Goal: Task Accomplishment & Management: Complete application form

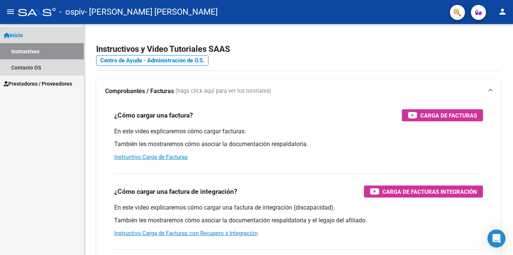
click at [23, 36] on span "Inicio" at bounding box center [13, 35] width 19 height 8
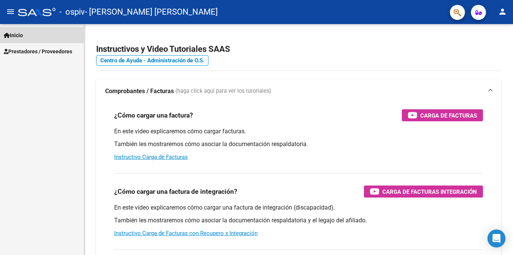
click at [19, 35] on span "Inicio" at bounding box center [13, 35] width 19 height 8
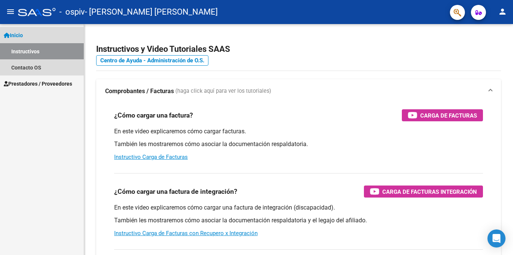
click at [20, 35] on span "Inicio" at bounding box center [13, 35] width 19 height 8
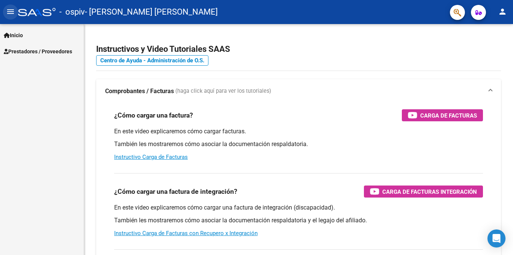
click at [8, 12] on mat-icon "menu" at bounding box center [10, 11] width 9 height 9
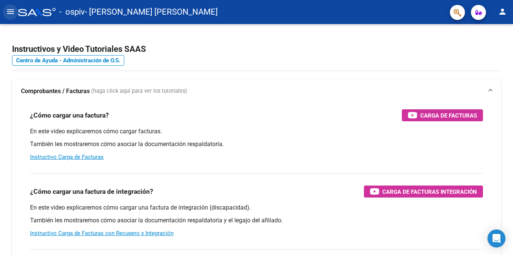
click at [8, 12] on mat-icon "menu" at bounding box center [10, 11] width 9 height 9
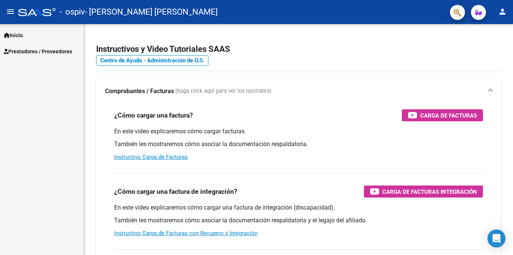
click at [16, 48] on span "Prestadores / Proveedores" at bounding box center [38, 51] width 68 height 8
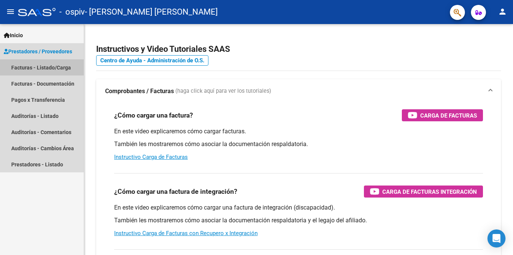
click at [17, 67] on link "Facturas - Listado/Carga" at bounding box center [42, 67] width 84 height 16
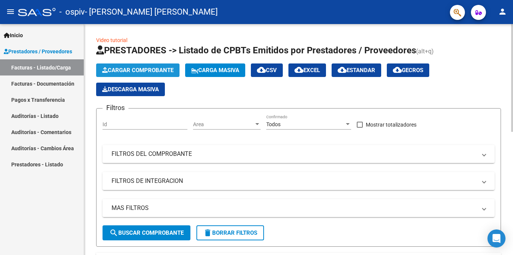
click at [135, 69] on span "Cargar Comprobante" at bounding box center [137, 70] width 71 height 7
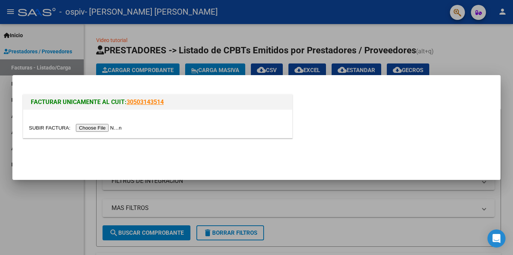
click at [100, 127] on input "file" at bounding box center [76, 128] width 95 height 8
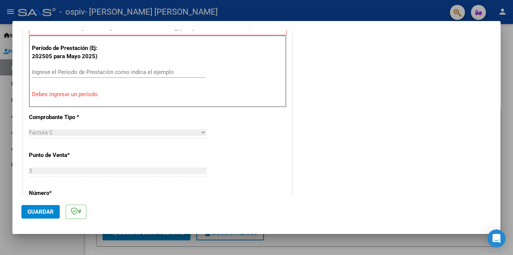
scroll to position [192, 0]
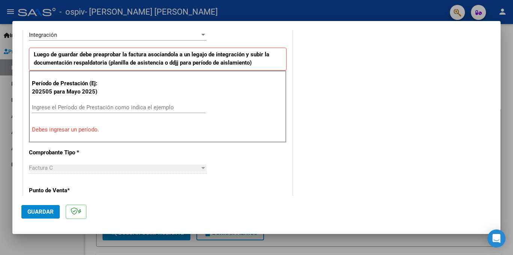
click at [42, 109] on input "Ingrese el Período de Prestación como indica el ejemplo" at bounding box center [119, 107] width 174 height 7
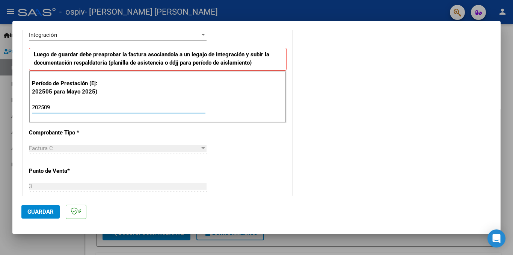
type input "202509"
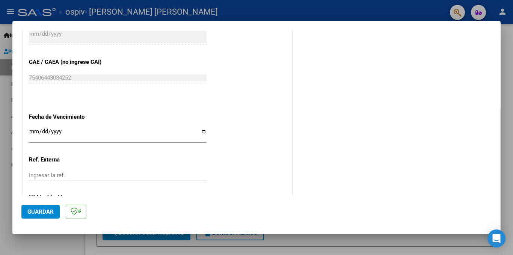
scroll to position [463, 0]
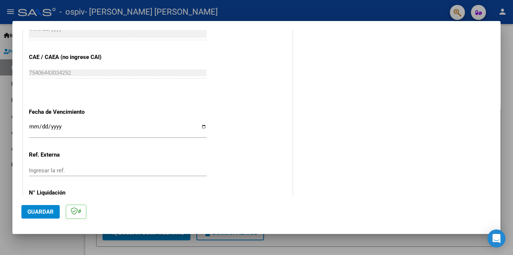
click at [200, 126] on input "Ingresar la fecha" at bounding box center [118, 130] width 178 height 12
type input "[DATE]"
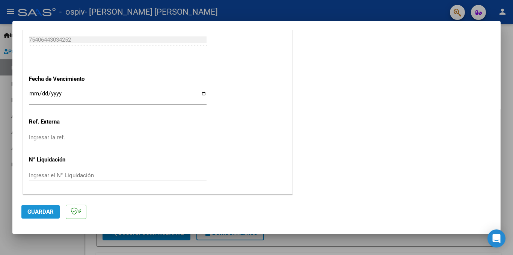
click at [49, 212] on span "Guardar" at bounding box center [40, 212] width 26 height 7
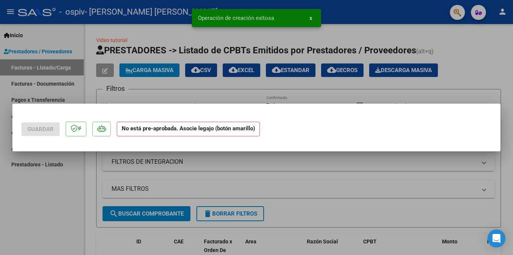
scroll to position [0, 0]
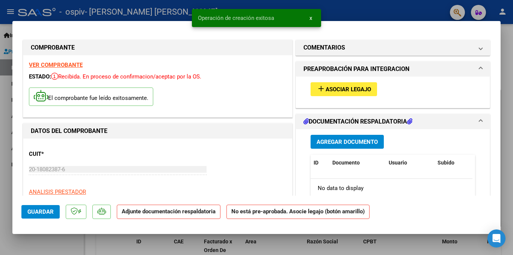
click at [342, 89] on span "Asociar Legajo" at bounding box center [348, 89] width 45 height 7
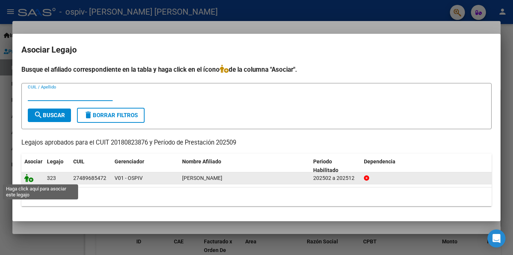
click at [26, 179] on icon at bounding box center [28, 178] width 9 height 8
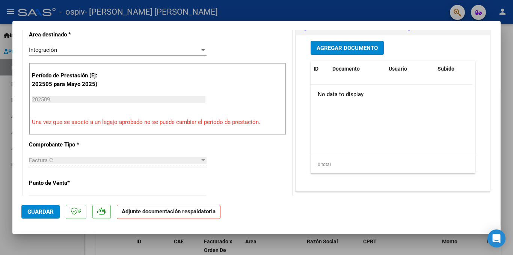
scroll to position [193, 0]
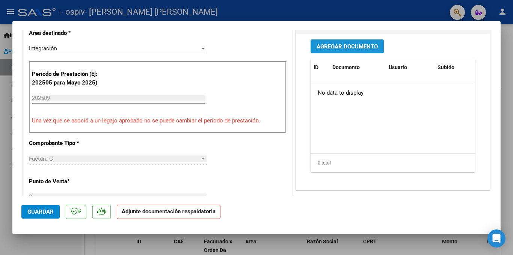
click at [345, 46] on span "Agregar Documento" at bounding box center [347, 46] width 61 height 7
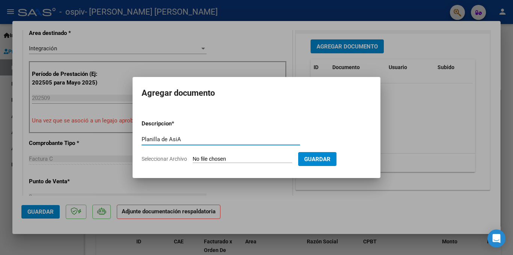
click at [177, 136] on input "Planilla de AsiA" at bounding box center [221, 139] width 159 height 7
type input "Planilla de Asistencia Apando"
click at [204, 163] on input "Seleccionar Archivo" at bounding box center [243, 159] width 100 height 7
type input "C:\fakepath\[PERSON_NAME]-Escuela Apando Set 25.pdf"
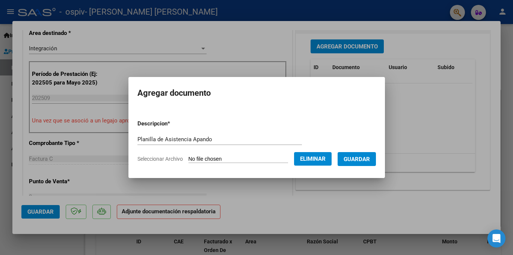
click at [360, 160] on span "Guardar" at bounding box center [357, 159] width 26 height 7
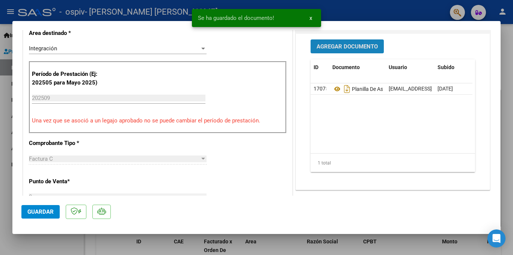
click at [344, 45] on span "Agregar Documento" at bounding box center [347, 46] width 61 height 7
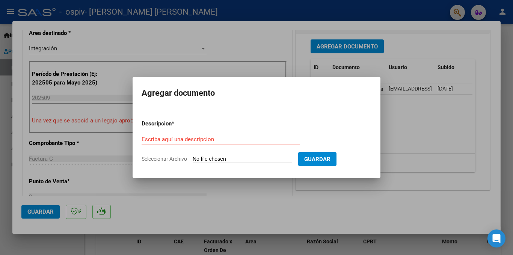
click at [171, 160] on span "Seleccionar Archivo" at bounding box center [164, 159] width 45 height 6
click at [193, 160] on input "Seleccionar Archivo" at bounding box center [243, 159] width 100 height 7
type input "C:\fakepath\[PERSON_NAME] TRASLADO ESCUELA 2025.pdf"
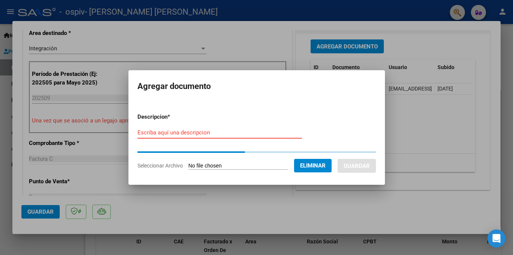
click at [231, 133] on input "Escriba aquí una descripcion" at bounding box center [220, 132] width 165 height 7
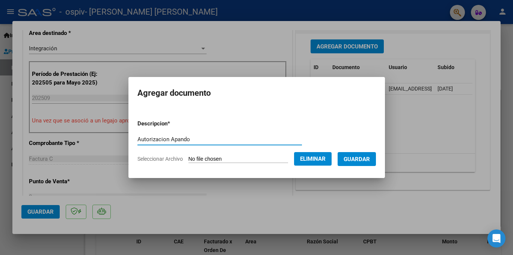
type input "Autorizacion Apando"
click at [356, 159] on span "Guardar" at bounding box center [357, 159] width 26 height 7
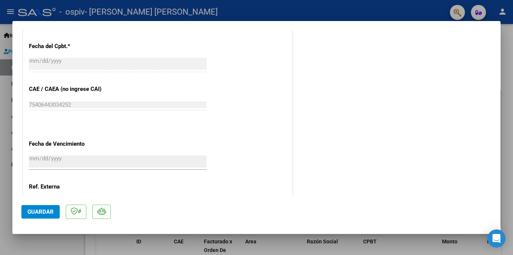
scroll to position [442, 0]
click at [42, 215] on span "Guardar" at bounding box center [40, 212] width 26 height 7
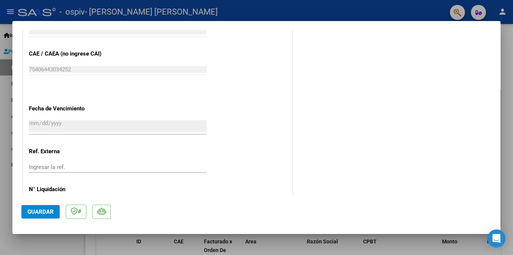
scroll to position [507, 0]
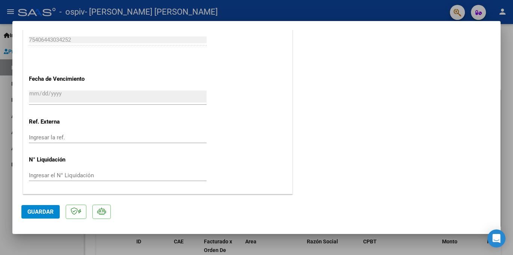
click at [31, 210] on span "Guardar" at bounding box center [40, 212] width 26 height 7
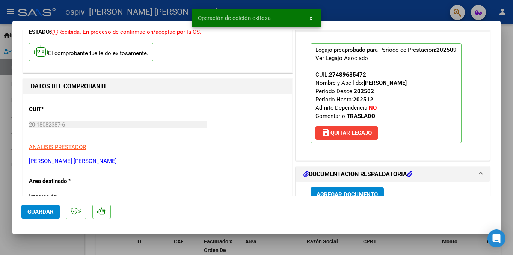
scroll to position [0, 0]
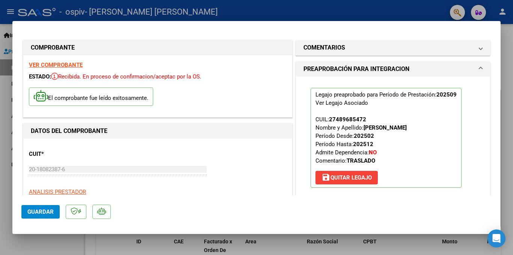
click at [96, 39] on div "COMPROBANTE VER COMPROBANTE ESTADO: Recibida. En proceso de confirmacion/acepta…" at bounding box center [157, 78] width 273 height 81
click at [100, 49] on h1 "COMPROBANTE" at bounding box center [158, 47] width 254 height 9
click at [124, 8] on div at bounding box center [256, 127] width 513 height 255
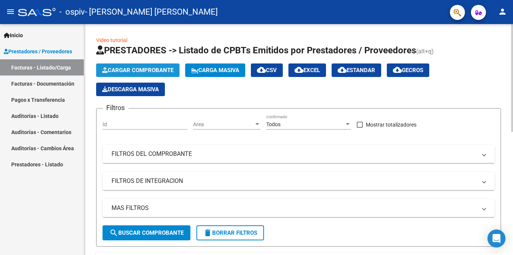
click at [122, 70] on span "Cargar Comprobante" at bounding box center [137, 70] width 71 height 7
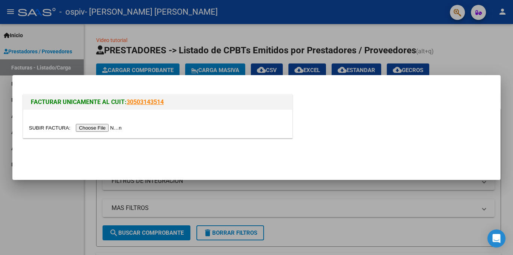
click at [102, 127] on input "file" at bounding box center [76, 128] width 95 height 8
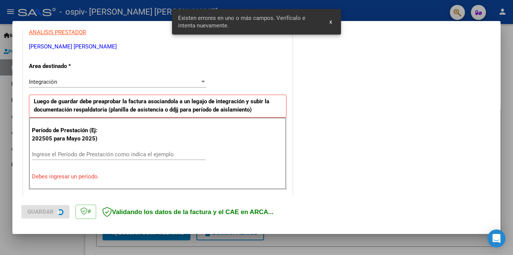
scroll to position [165, 0]
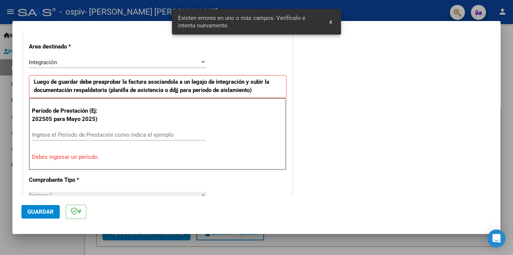
click at [117, 133] on input "Ingrese el Período de Prestación como indica el ejemplo" at bounding box center [119, 135] width 174 height 7
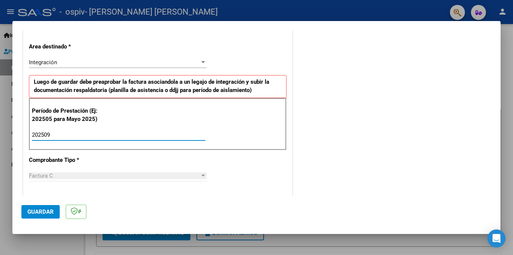
type input "202509"
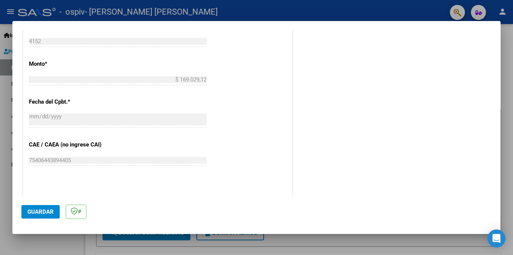
scroll to position [414, 0]
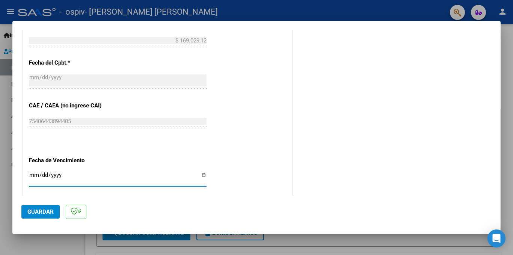
click at [203, 176] on input "Ingresar la fecha" at bounding box center [118, 178] width 178 height 12
type input "[DATE]"
click at [45, 213] on span "Guardar" at bounding box center [40, 212] width 26 height 7
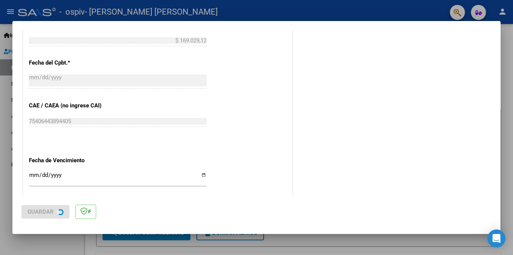
scroll to position [0, 0]
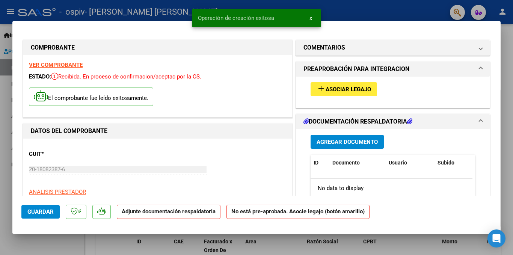
click at [358, 89] on span "Asociar Legajo" at bounding box center [348, 89] width 45 height 7
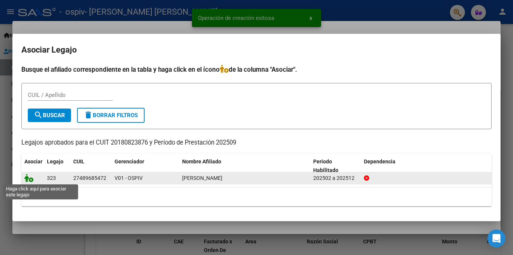
click at [29, 180] on icon at bounding box center [28, 178] width 9 height 8
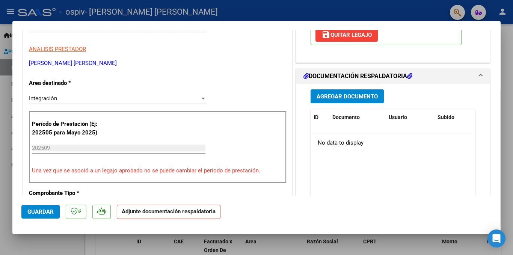
scroll to position [111, 0]
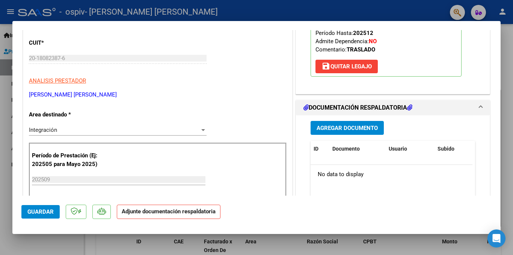
click at [368, 129] on span "Agregar Documento" at bounding box center [347, 128] width 61 height 7
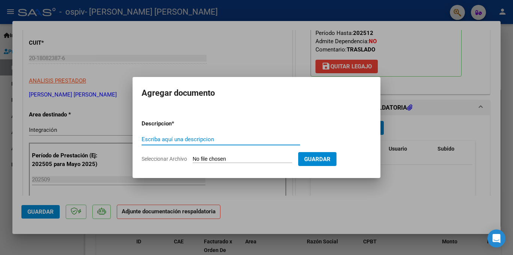
click at [171, 141] on input "Escriba aquí una descripcion" at bounding box center [221, 139] width 159 height 7
click at [172, 142] on input "Planilla de aK" at bounding box center [221, 139] width 159 height 7
click at [172, 140] on input "Planilla de aKhuska" at bounding box center [221, 139] width 159 height 7
click at [171, 140] on input "Planilla de Khuska" at bounding box center [221, 139] width 159 height 7
type input "Planilla de Asistencia Khuska"
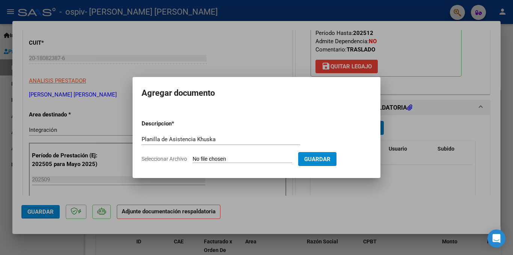
click at [266, 159] on input "Seleccionar Archivo" at bounding box center [243, 159] width 100 height 7
type input "C:\fakepath\[PERSON_NAME]-KHUSKA Set 25.pdf"
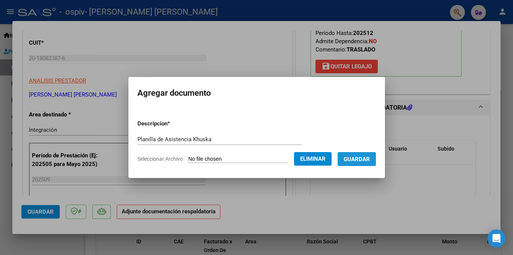
click at [362, 163] on button "Guardar" at bounding box center [357, 159] width 38 height 14
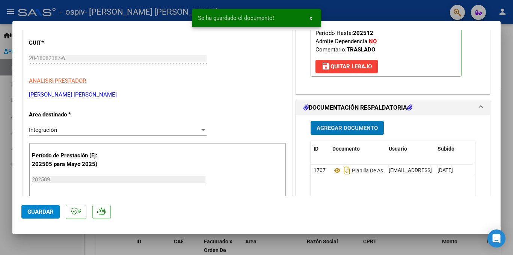
click at [344, 129] on span "Agregar Documento" at bounding box center [347, 128] width 61 height 7
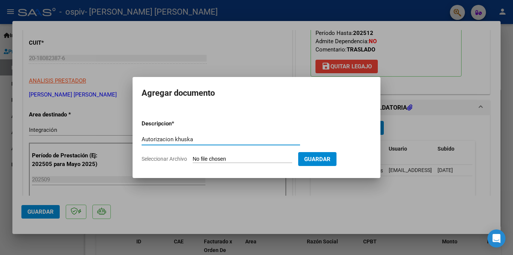
type input "Autorizacion khuska"
click at [230, 160] on input "Seleccionar Archivo" at bounding box center [243, 159] width 100 height 7
type input "C:\fakepath\[PERSON_NAME] TRASLADO TERAPIAS 2025.pdf"
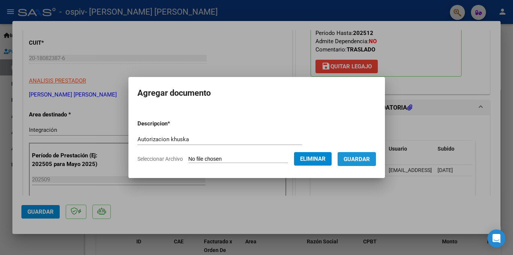
click at [352, 157] on span "Guardar" at bounding box center [357, 159] width 26 height 7
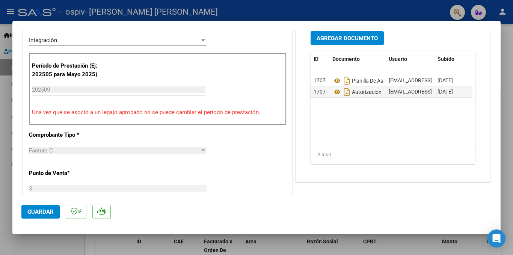
scroll to position [298, 0]
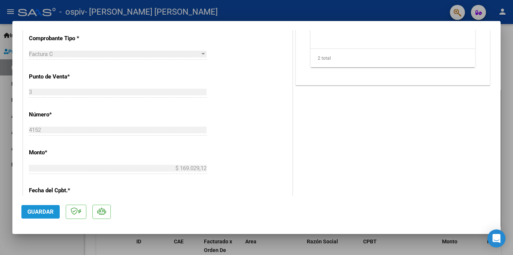
drag, startPoint x: 50, startPoint y: 211, endPoint x: 49, endPoint y: 207, distance: 3.9
click at [50, 211] on span "Guardar" at bounding box center [40, 212] width 26 height 7
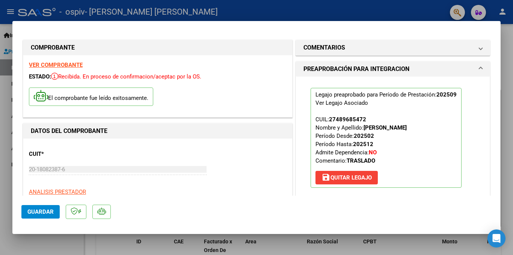
click at [118, 14] on div at bounding box center [256, 127] width 513 height 255
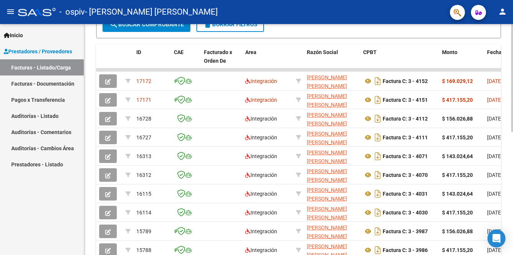
scroll to position [202, 0]
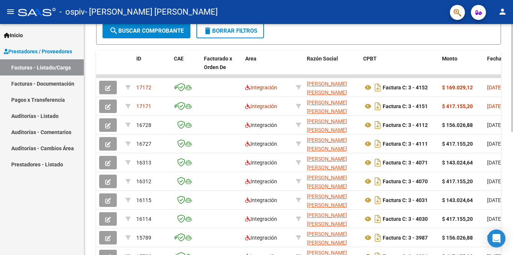
click at [512, 186] on div at bounding box center [513, 175] width 2 height 108
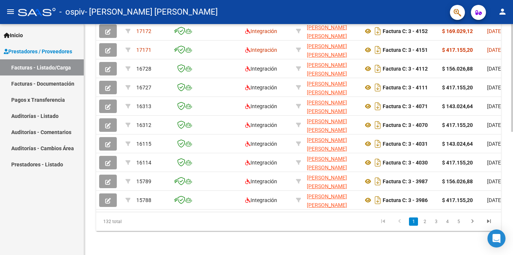
scroll to position [265, 0]
click at [513, 255] on html "menu - ospiv - [PERSON_NAME] [PERSON_NAME] person Inicio Instructivos Contacto …" at bounding box center [256, 127] width 513 height 255
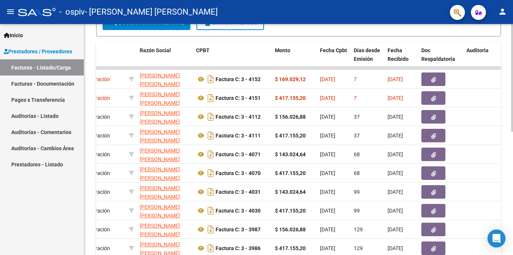
scroll to position [210, 0]
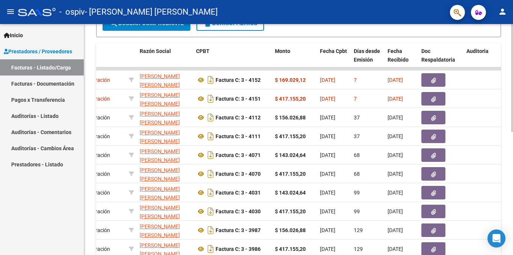
click at [512, 133] on div at bounding box center [513, 178] width 2 height 108
